Goal: Find contact information: Find contact information

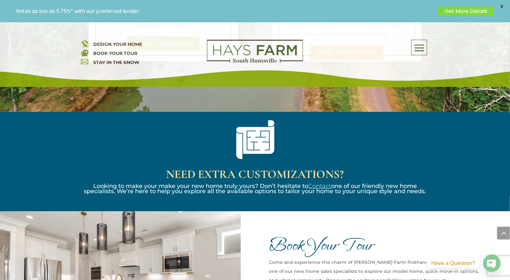
scroll to position [637, 0]
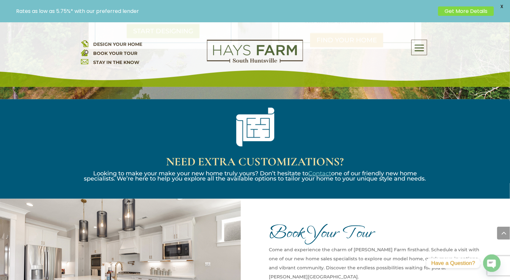
click at [477, 13] on link "Get More Details" at bounding box center [466, 10] width 56 height 9
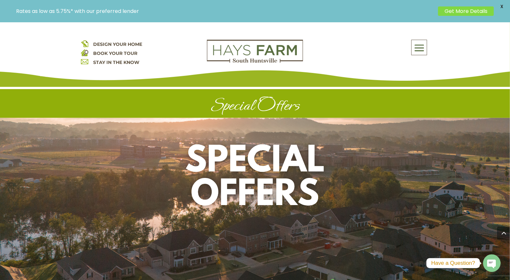
scroll to position [1673, 0]
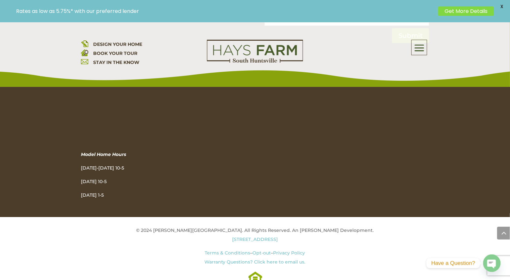
click at [85, 52] on img at bounding box center [84, 52] width 7 height 7
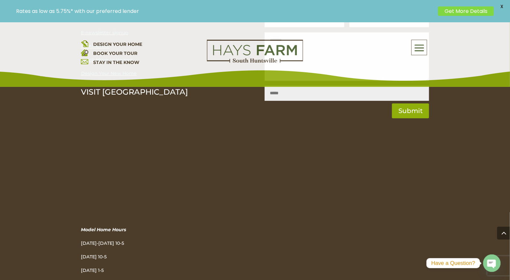
scroll to position [776, 0]
